Goal: Task Accomplishment & Management: Use online tool/utility

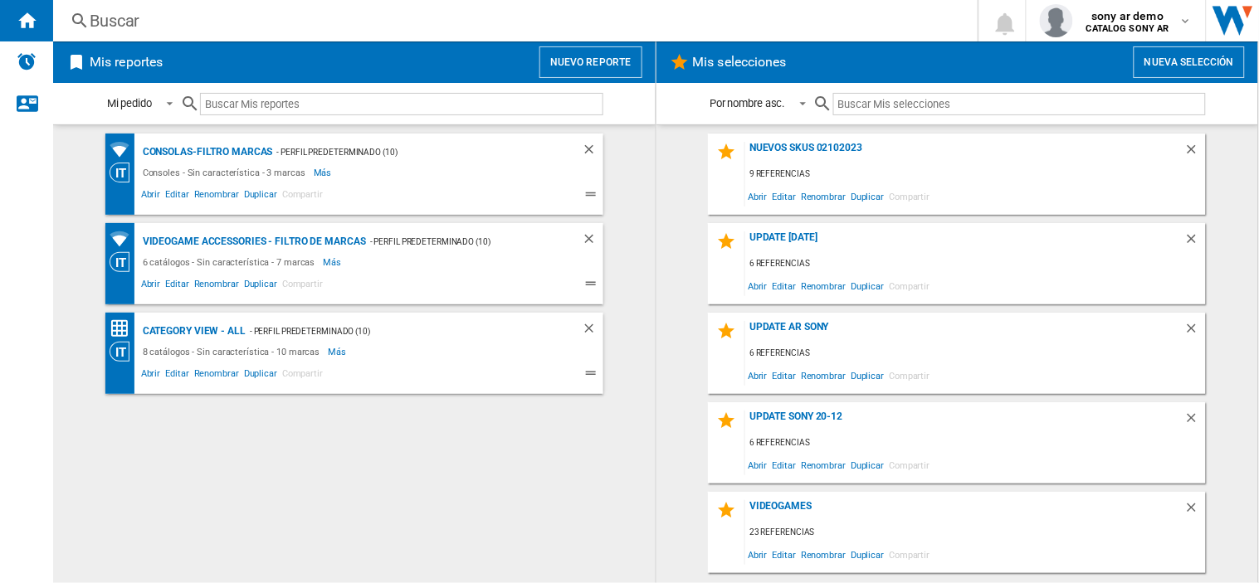
click at [1173, 59] on button "Nueva selección" at bounding box center [1188, 62] width 111 height 32
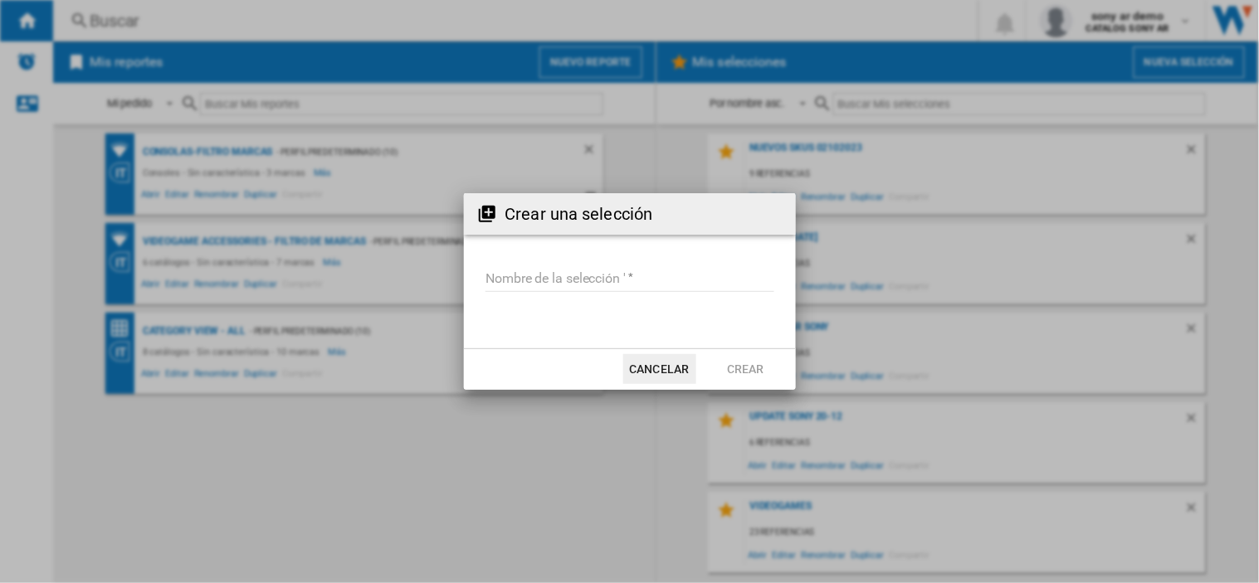
click at [519, 287] on input "Nombre de la selección '" at bounding box center [629, 279] width 289 height 25
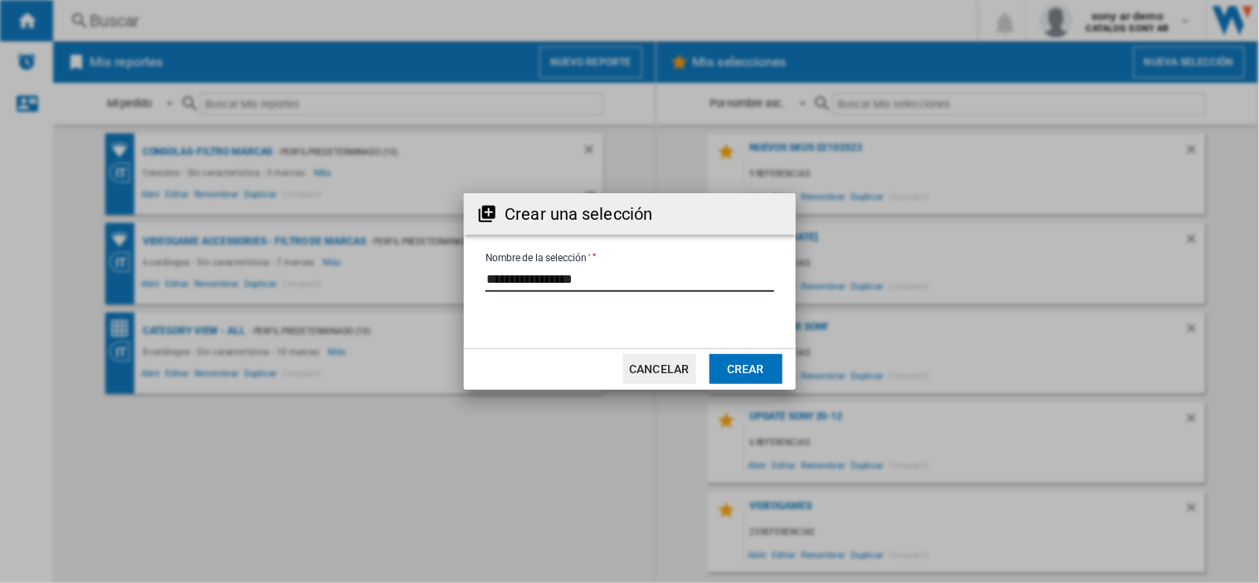
type input "**********"
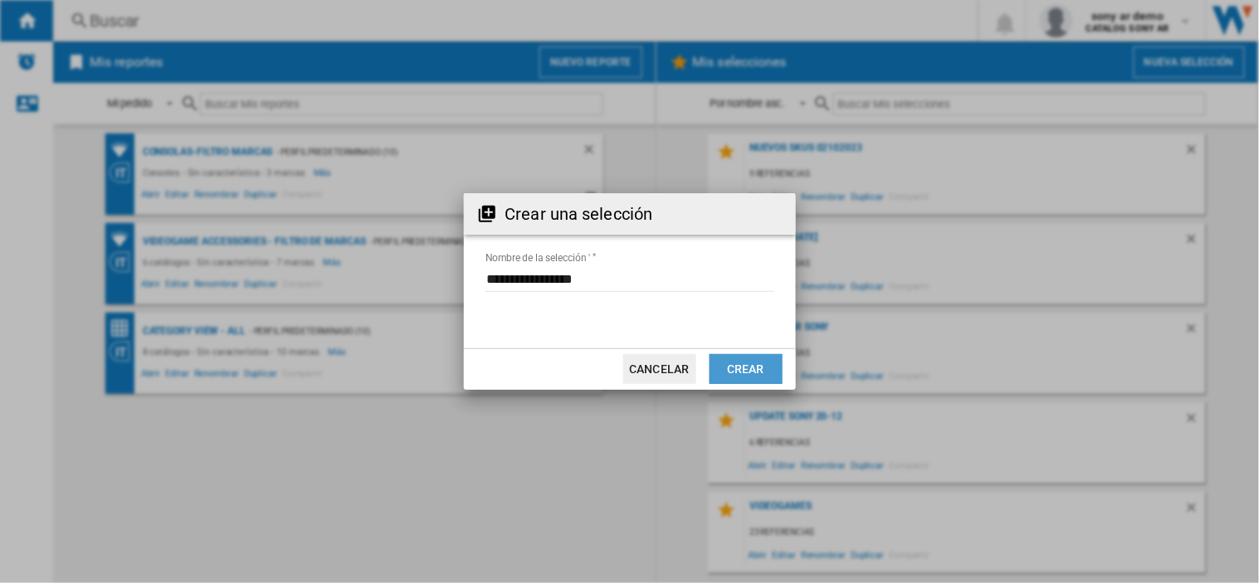
click at [748, 368] on button "Crear" at bounding box center [745, 369] width 73 height 30
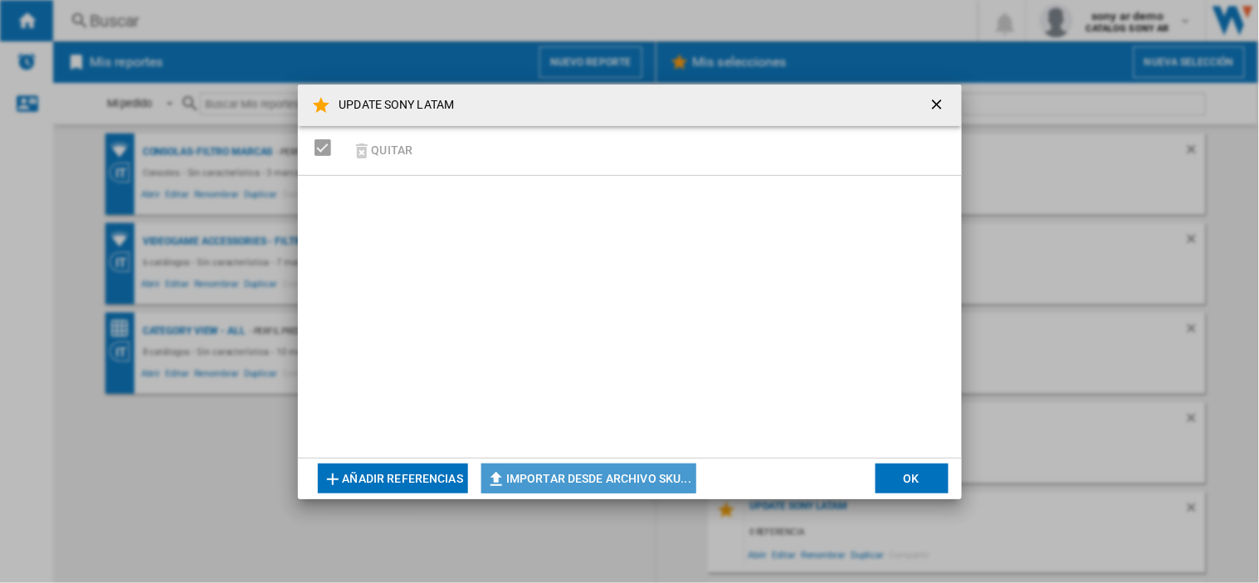
click at [545, 485] on button "Importar desde archivo SKU..." at bounding box center [588, 479] width 215 height 30
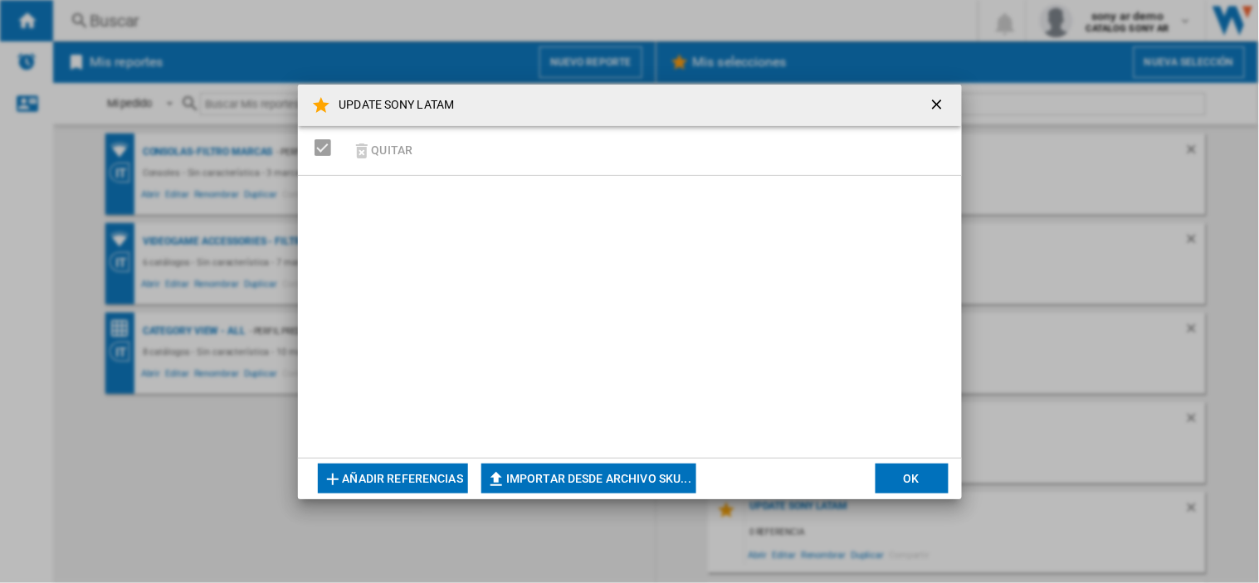
type input "**********"
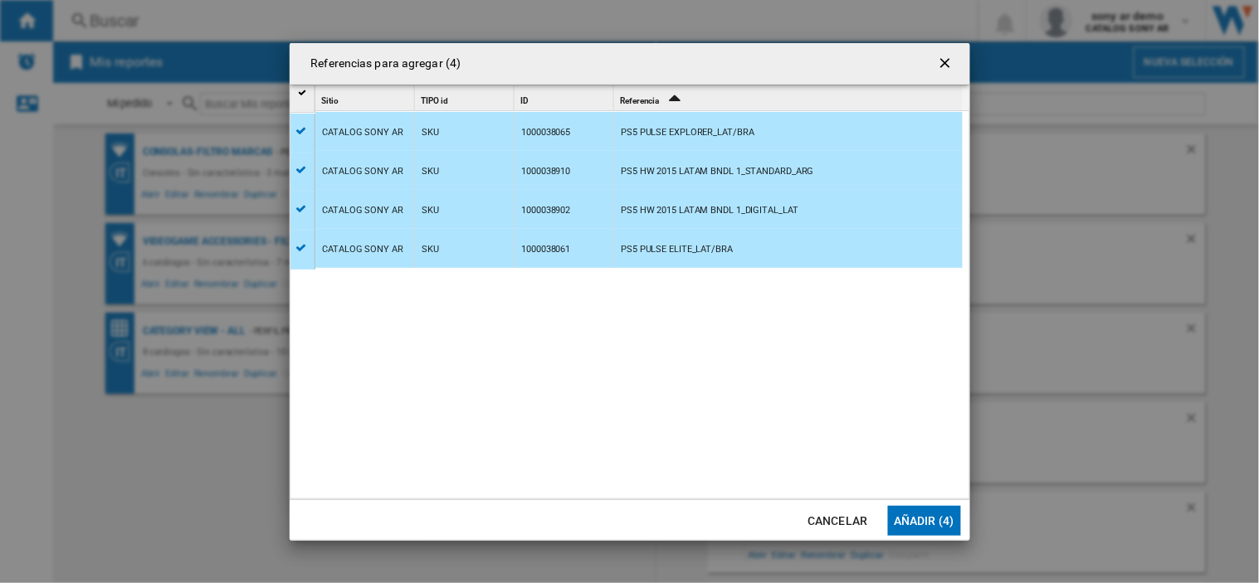
click at [930, 516] on button "Añadir (4)" at bounding box center [924, 521] width 73 height 30
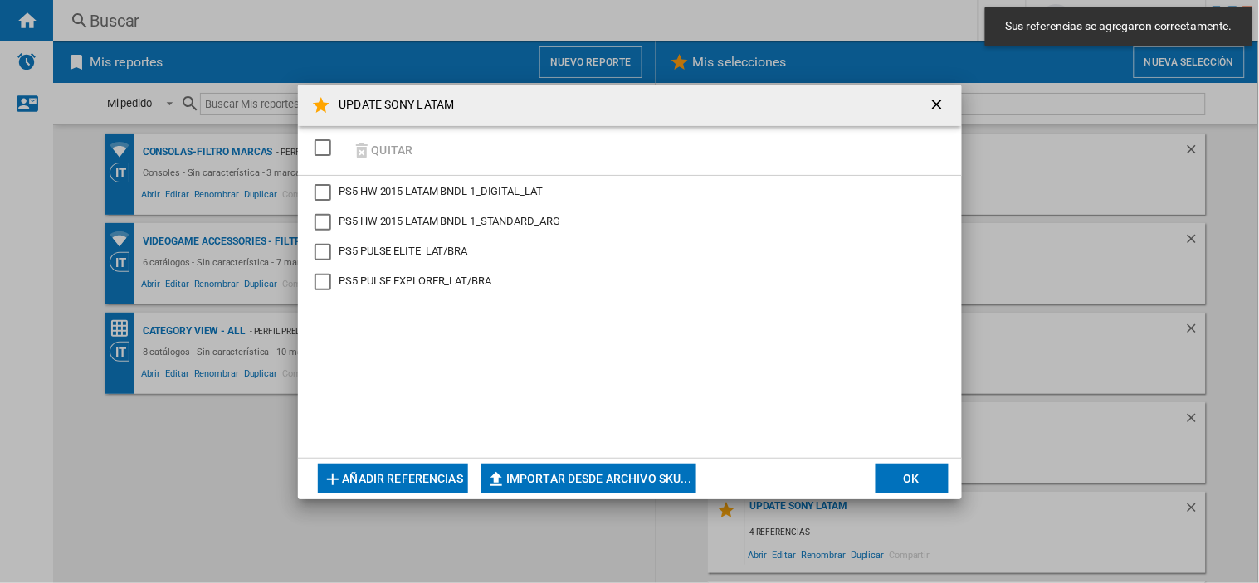
click at [329, 149] on div "SELECTIONS.EDITION_POPUP.SELECT_DESELECT" at bounding box center [322, 147] width 17 height 17
click at [932, 492] on button "OK" at bounding box center [911, 479] width 73 height 30
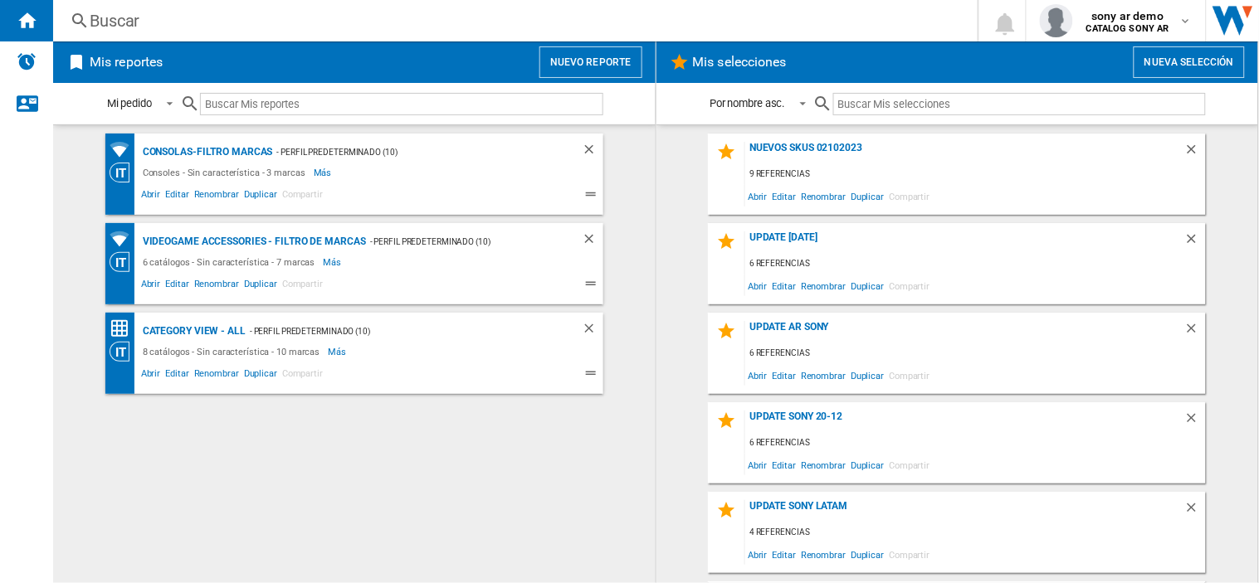
click at [877, 94] on input "text" at bounding box center [1019, 104] width 373 height 22
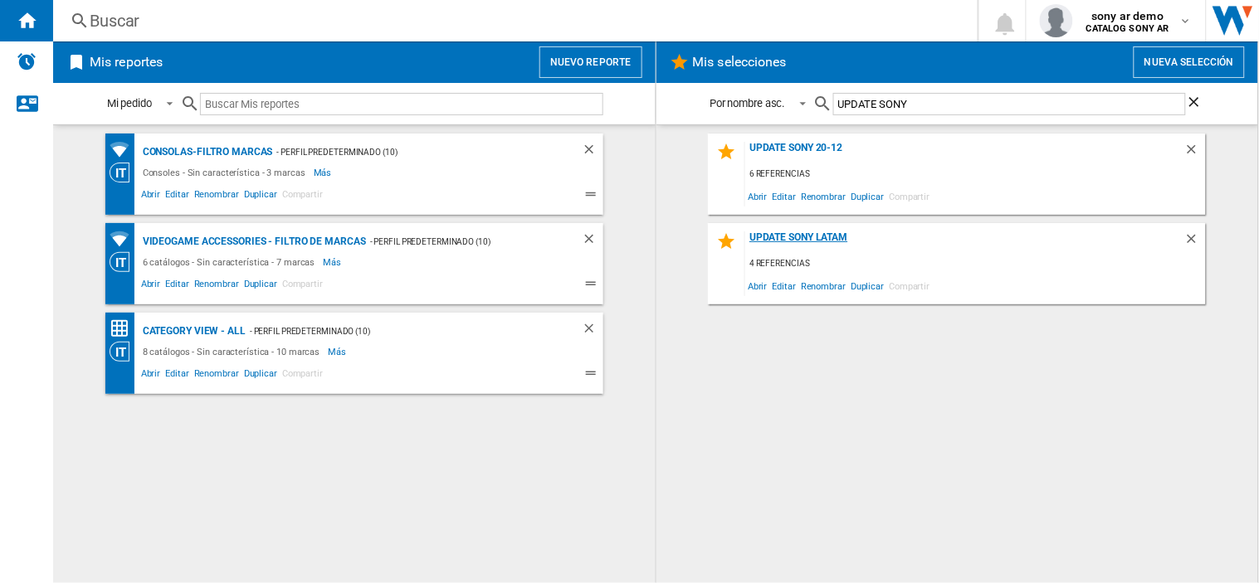
type input "UPDATE SONY"
click at [783, 235] on div "UPDATE SONY LATAM" at bounding box center [964, 243] width 439 height 22
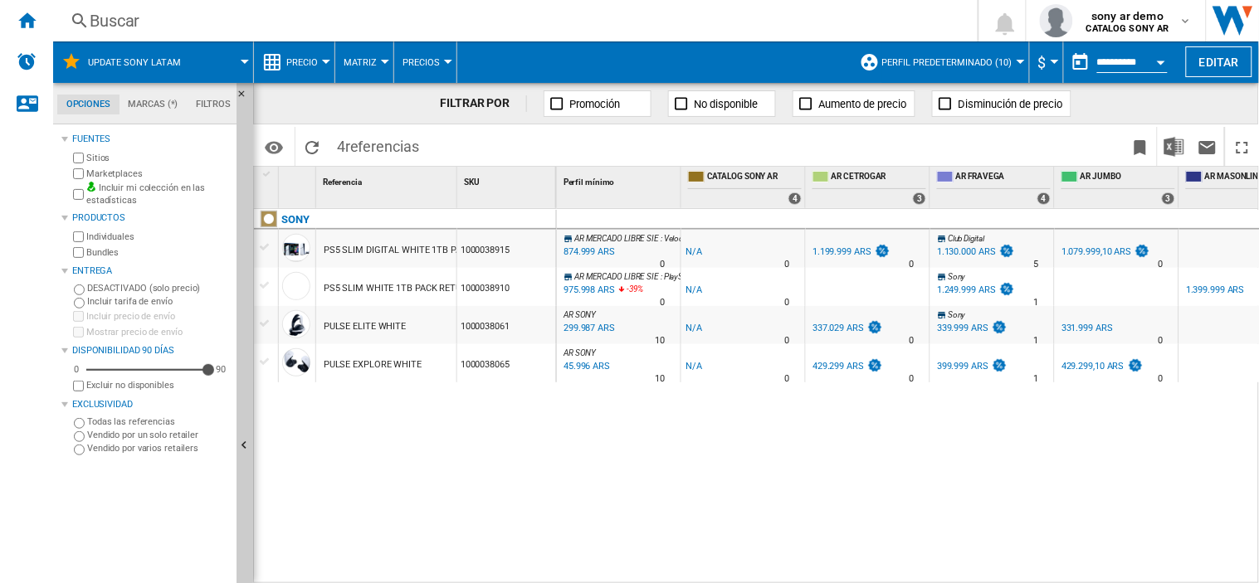
click at [636, 574] on div "AR MERCADO LIBRE SIE : Velocity Market -1.0 % 874.999 ARS % N/A 0 AR MERCADO LI…" at bounding box center [909, 396] width 704 height 375
drag, startPoint x: 636, startPoint y: 575, endPoint x: 714, endPoint y: 574, distance: 77.2
click at [714, 574] on div "AR MERCADO LIBRE SIE : Velocity Market -1.0 % 874.999 ARS % N/A 0 AR MERCADO LI…" at bounding box center [909, 396] width 704 height 375
click at [994, 71] on button "Perfil predeterminado (10)" at bounding box center [951, 61] width 139 height 41
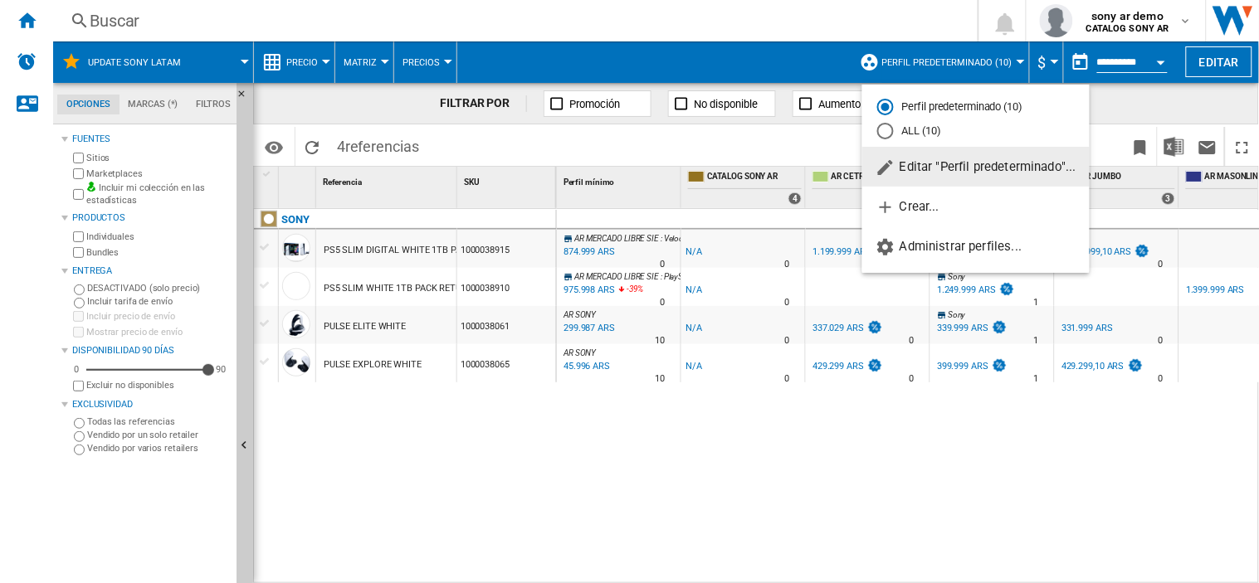
click at [968, 173] on span "Editar "Perfil predeterminado"..." at bounding box center [975, 166] width 201 height 15
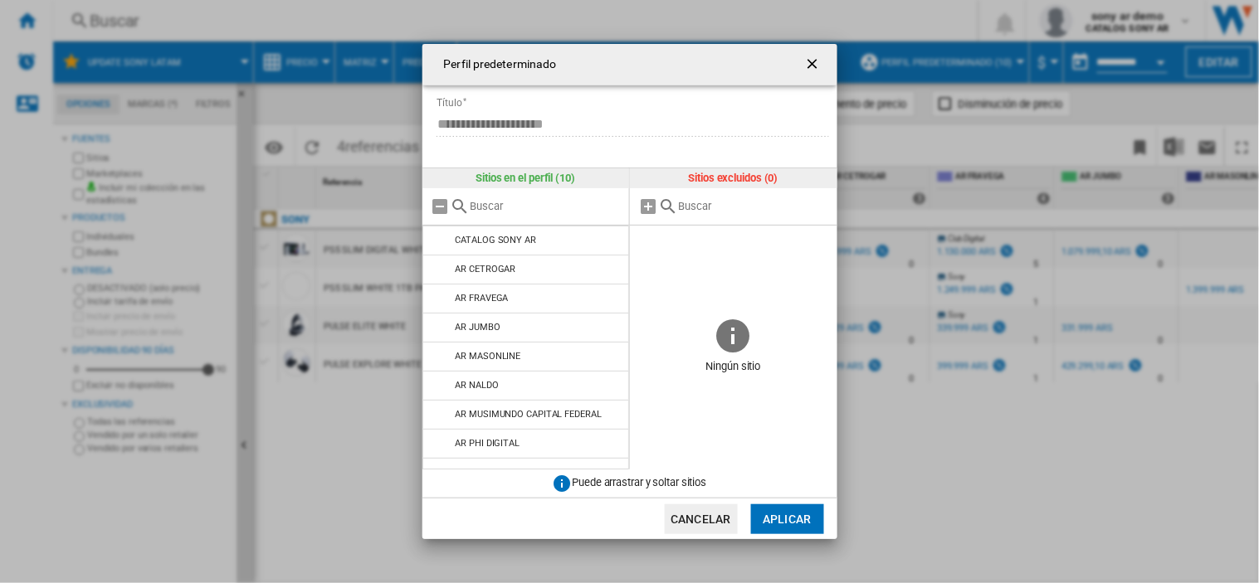
click at [812, 56] on ng-md-icon "getI18NText('BUTTONS.CLOSE_DIALOG')" at bounding box center [814, 66] width 20 height 20
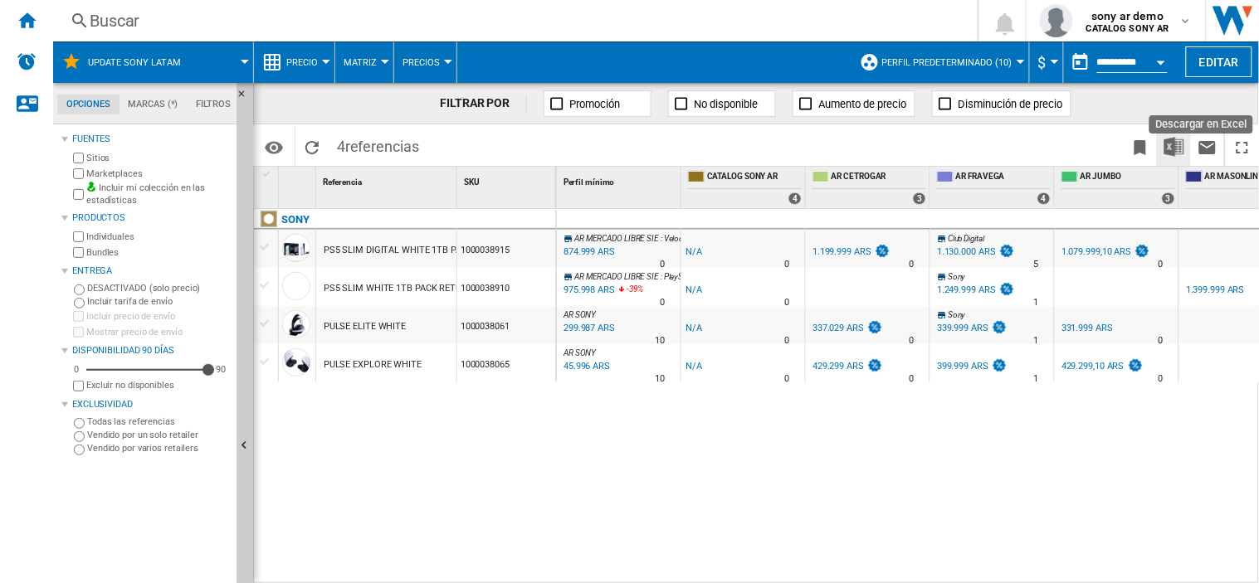
click at [1177, 139] on img "Descargar en Excel" at bounding box center [1174, 147] width 20 height 20
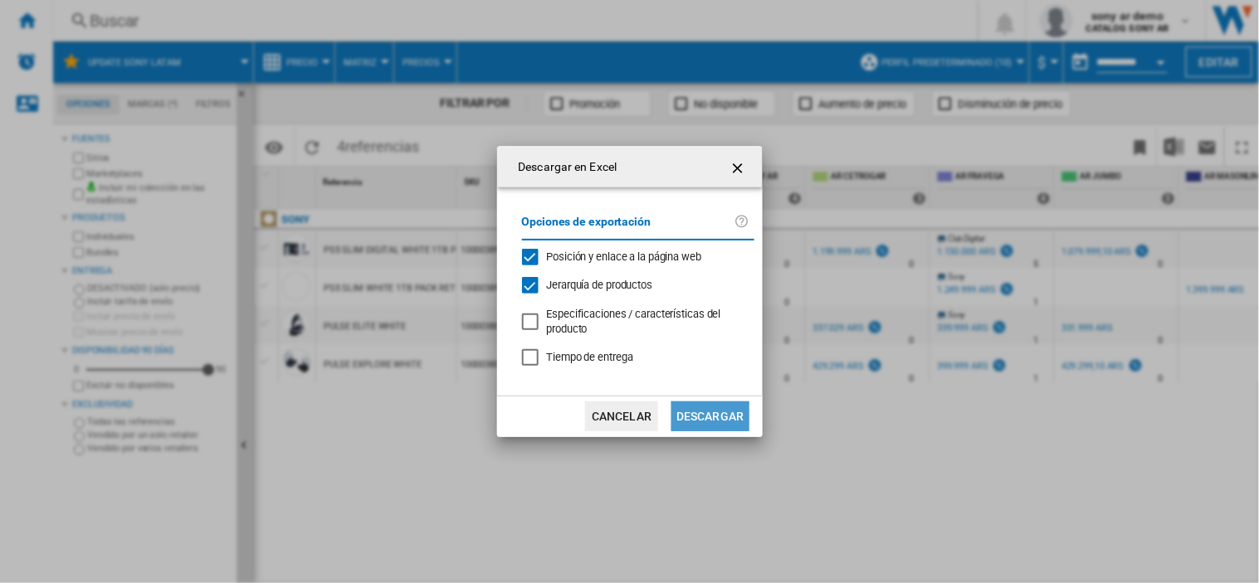
click at [729, 417] on button "Descargar" at bounding box center [709, 417] width 77 height 30
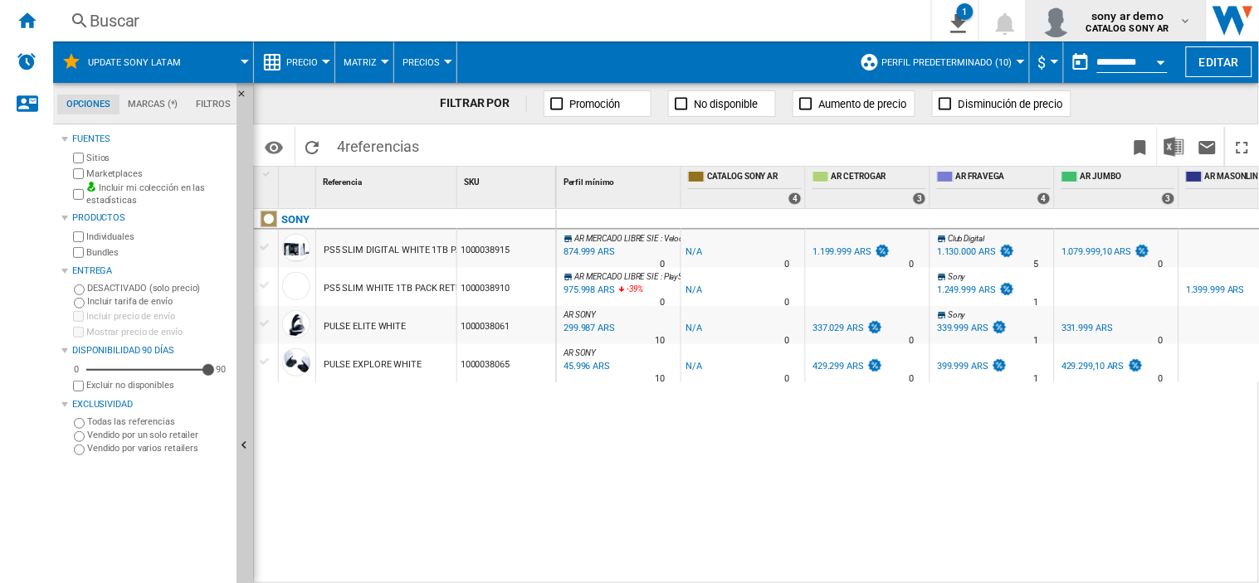
click at [1138, 10] on span "sony ar demo" at bounding box center [1127, 15] width 83 height 17
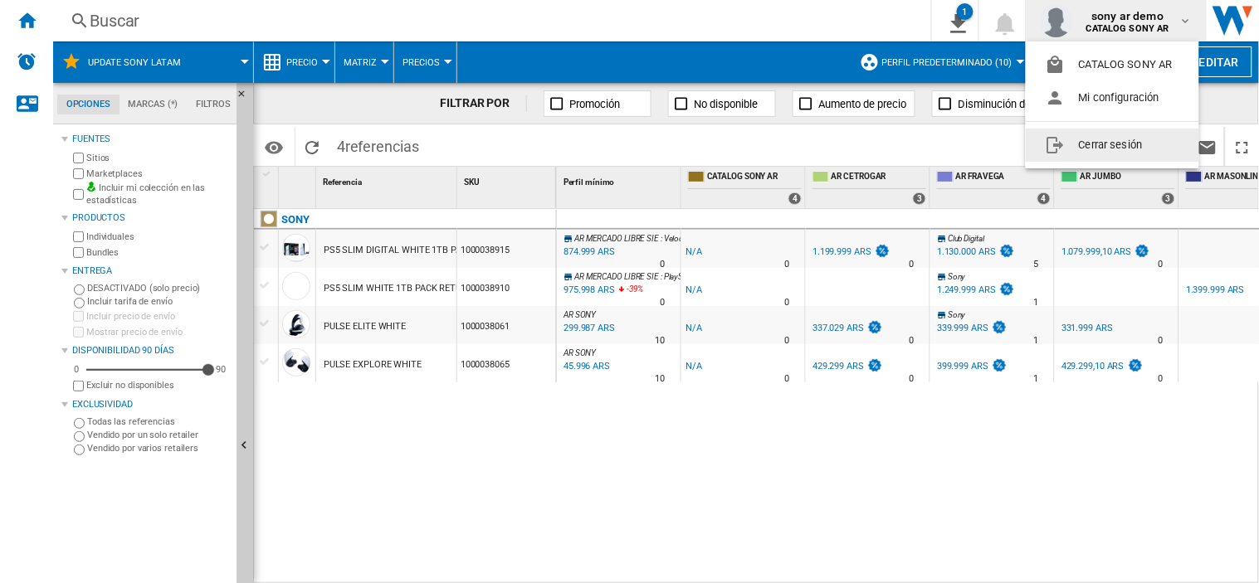
click at [1101, 146] on button "Cerrar sesión" at bounding box center [1112, 145] width 173 height 33
